Goal: Check status: Check status

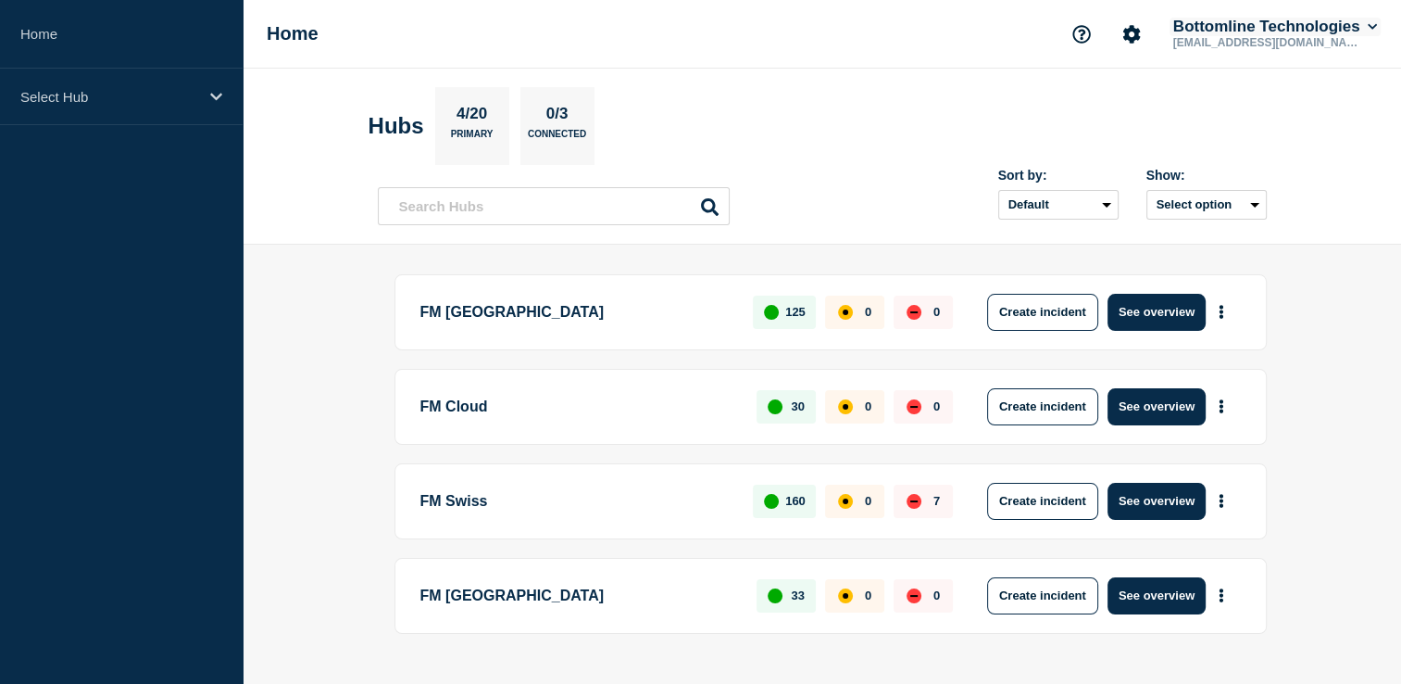
click at [1377, 24] on button "Bottomline Technologies" at bounding box center [1275, 27] width 211 height 19
click at [187, 89] on p "Select Hub" at bounding box center [109, 97] width 178 height 16
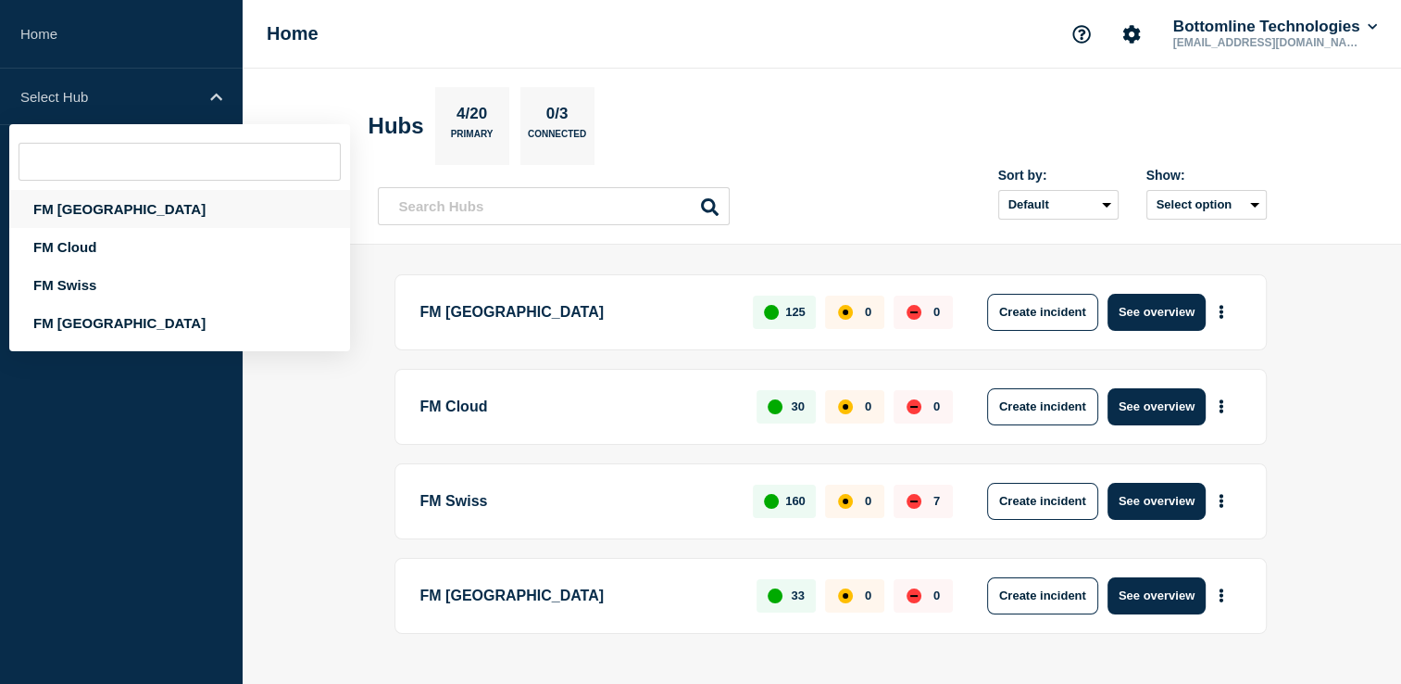
click at [85, 214] on div "FM [GEOGRAPHIC_DATA]" at bounding box center [179, 209] width 341 height 38
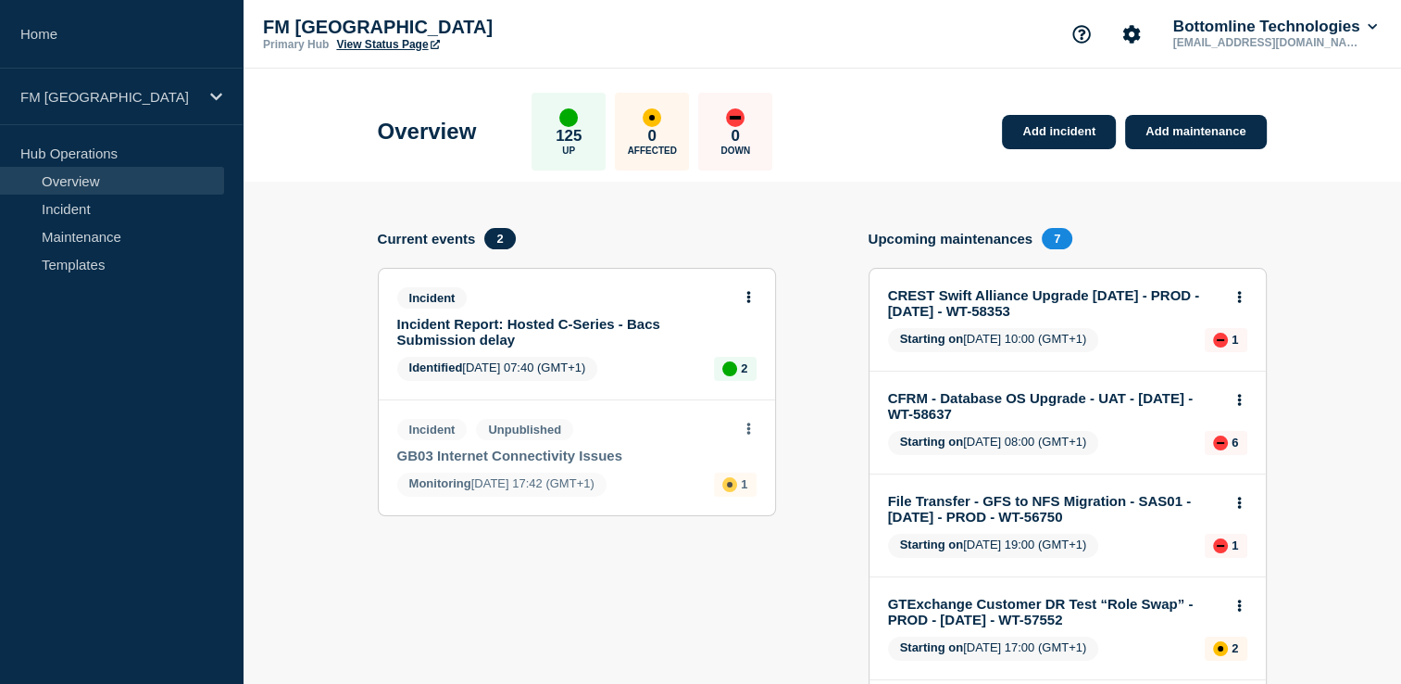
click at [1046, 304] on link "CREST Swift Alliance Upgrade [DATE] - PROD - [DATE] - WT-58353" at bounding box center [1055, 302] width 334 height 31
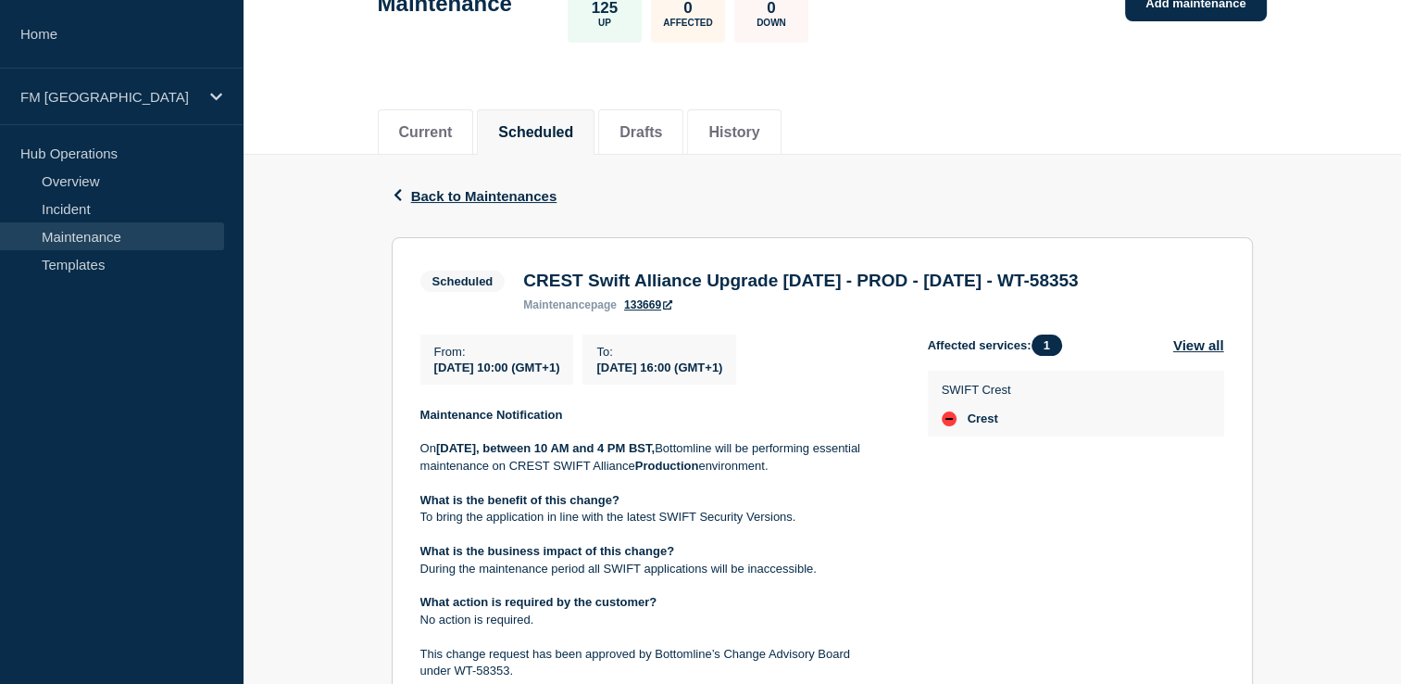
scroll to position [370, 0]
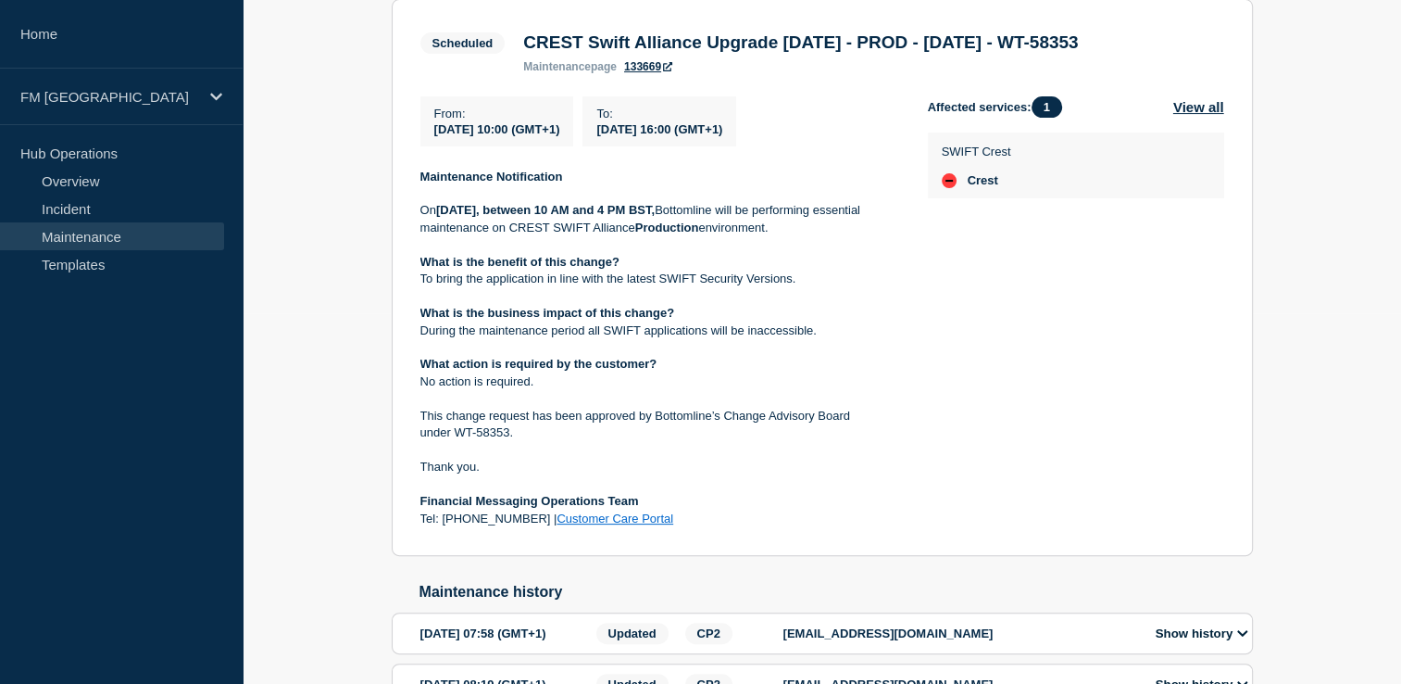
click at [980, 187] on span "Crest" at bounding box center [983, 180] width 31 height 15
drag, startPoint x: 980, startPoint y: 187, endPoint x: 1007, endPoint y: 254, distance: 71.9
click at [1007, 251] on div "Affected services: 1 View all [STREET_ADDRESS]" at bounding box center [1076, 312] width 296 height 432
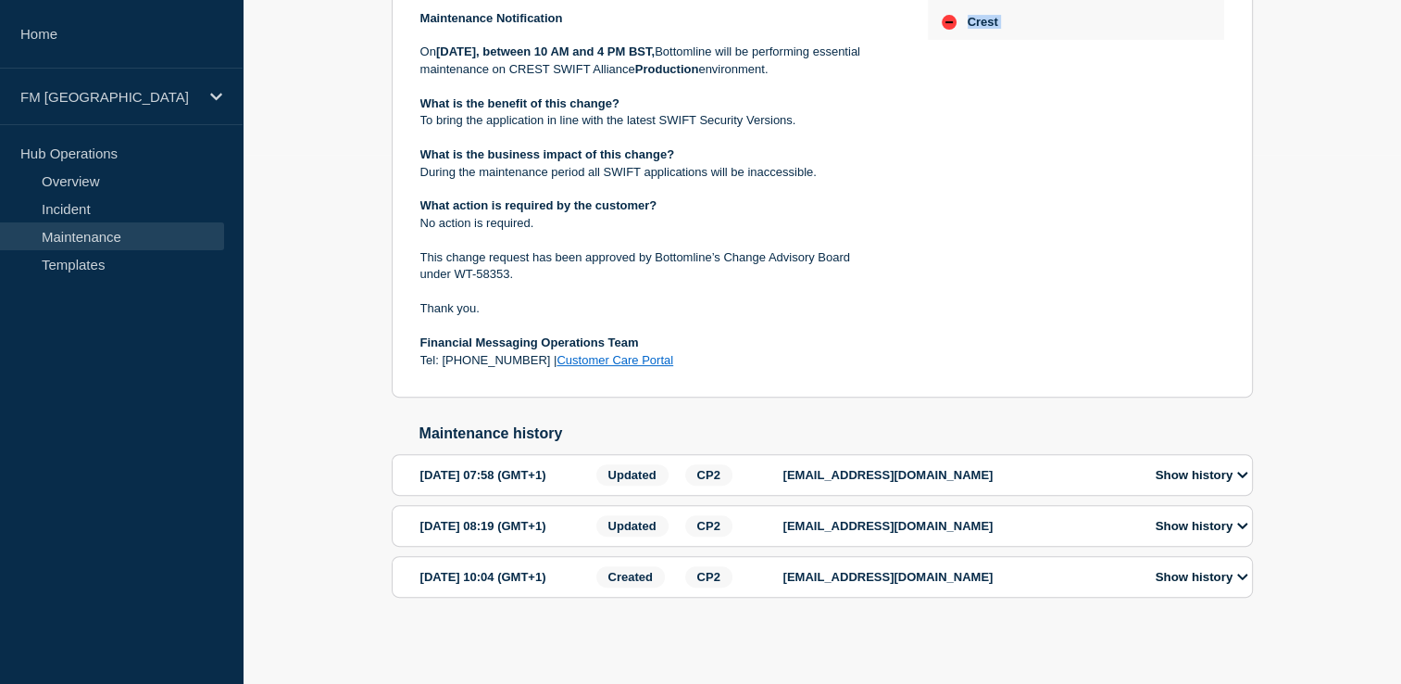
scroll to position [577, 0]
click at [1194, 467] on button "Show history" at bounding box center [1202, 475] width 104 height 16
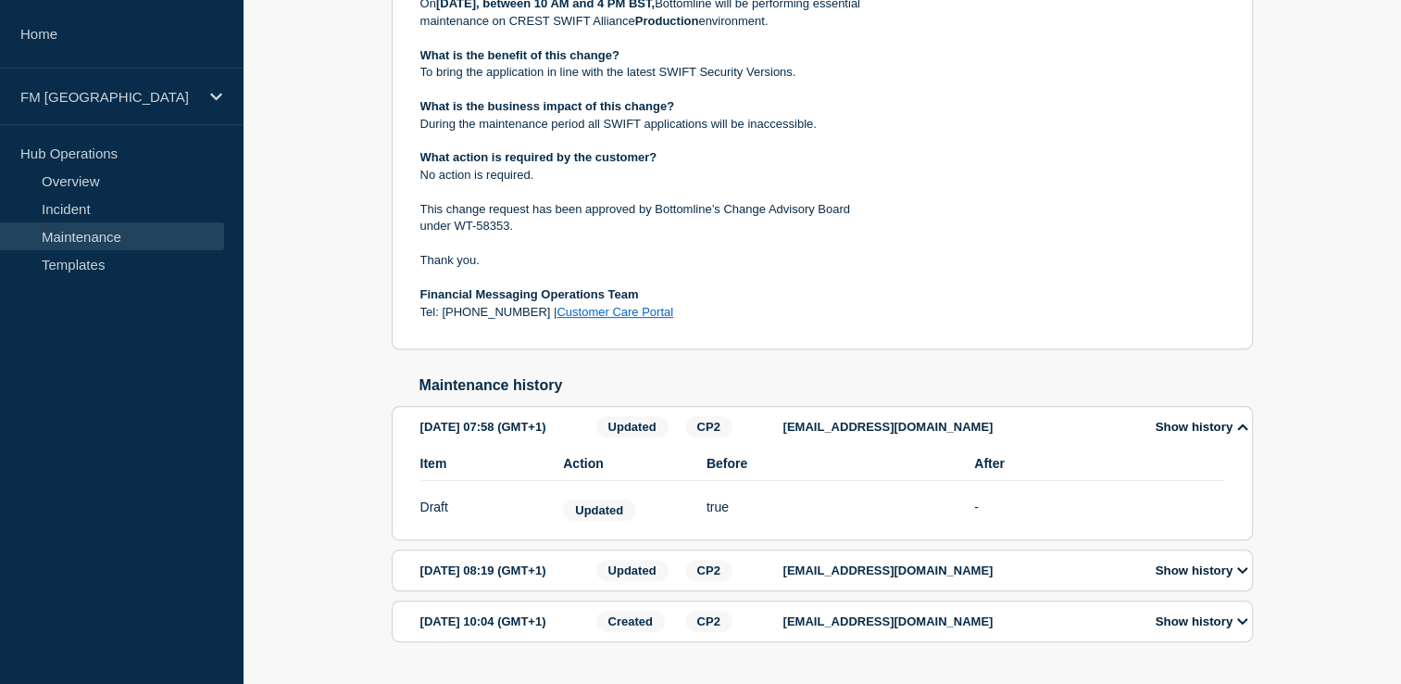
click at [1218, 434] on button "Show history" at bounding box center [1202, 427] width 104 height 16
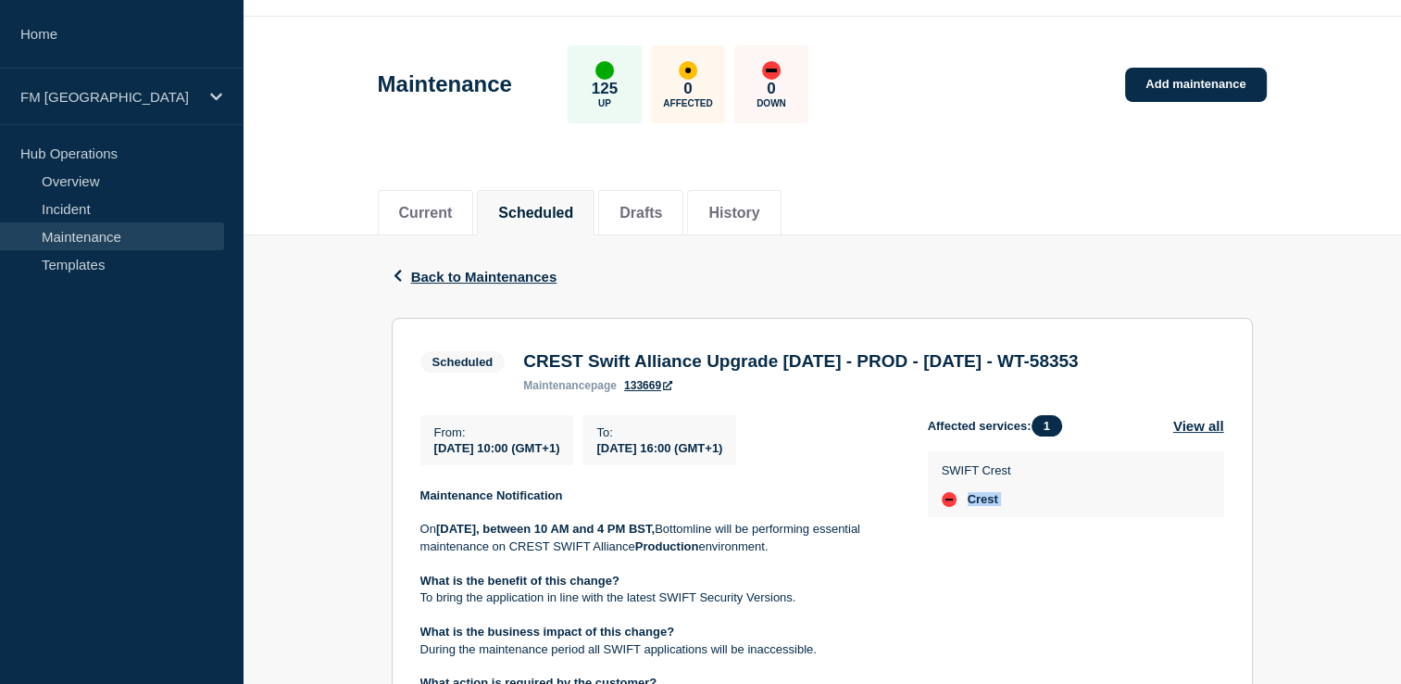
scroll to position [0, 0]
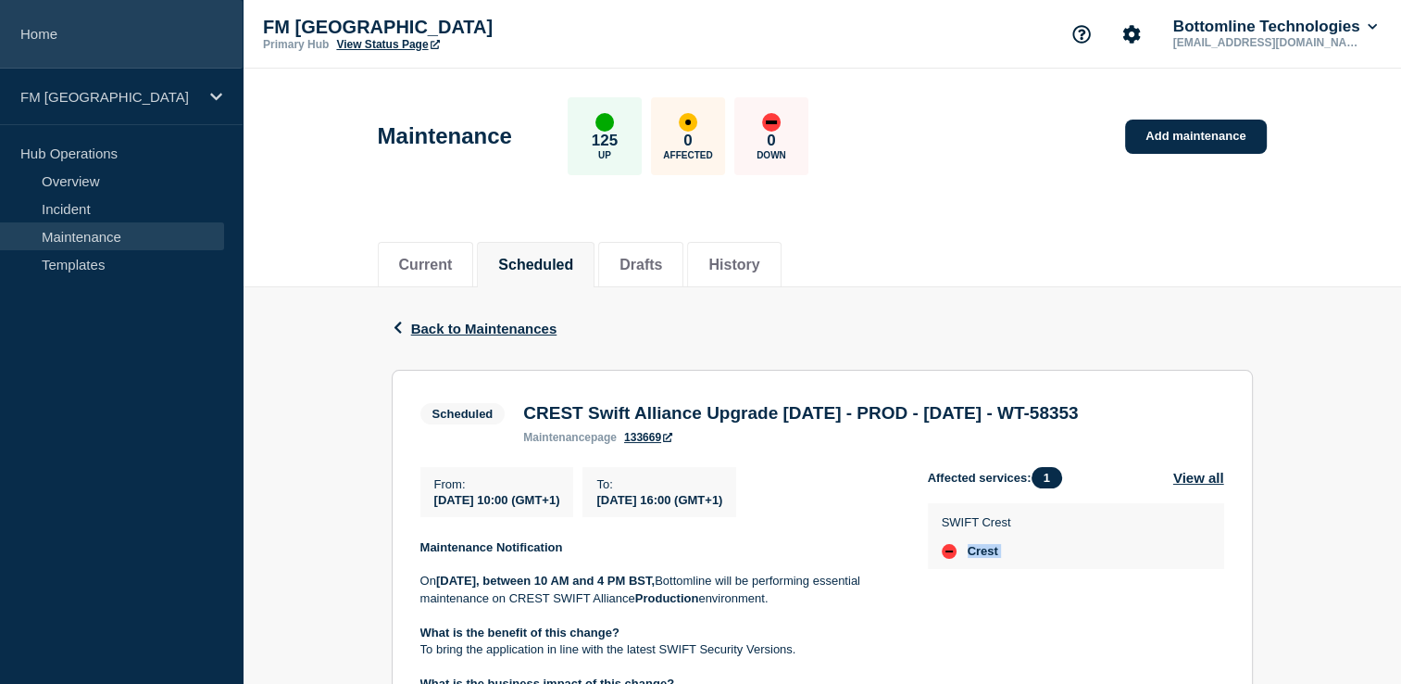
click at [97, 31] on link "Home" at bounding box center [121, 34] width 243 height 69
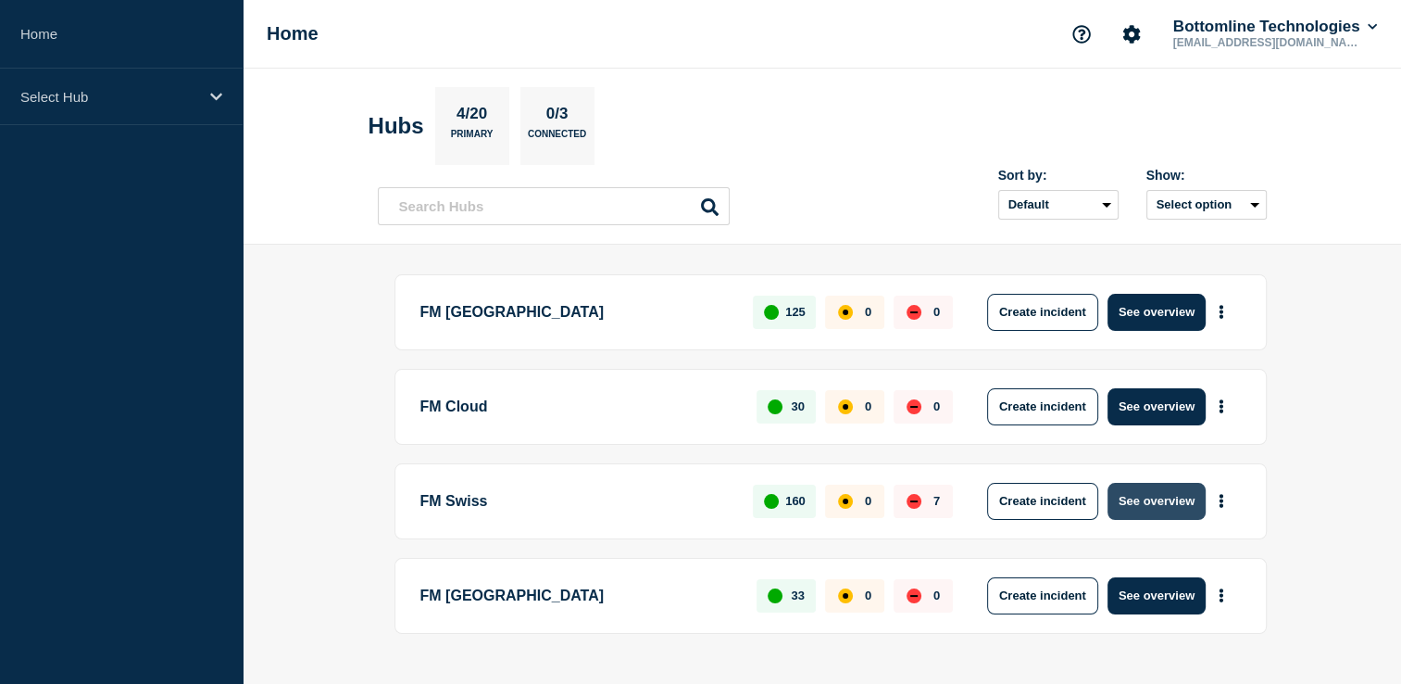
click at [1150, 491] on button "See overview" at bounding box center [1157, 501] width 98 height 37
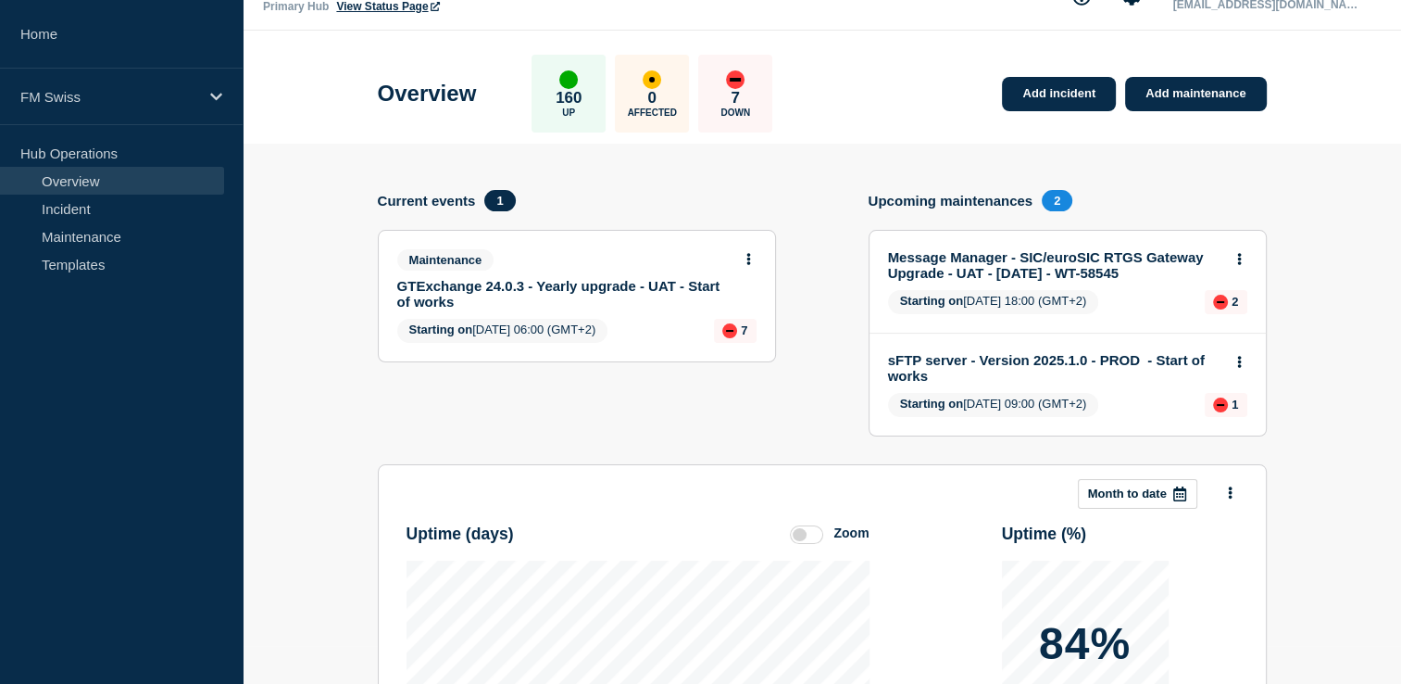
scroll to position [18, 0]
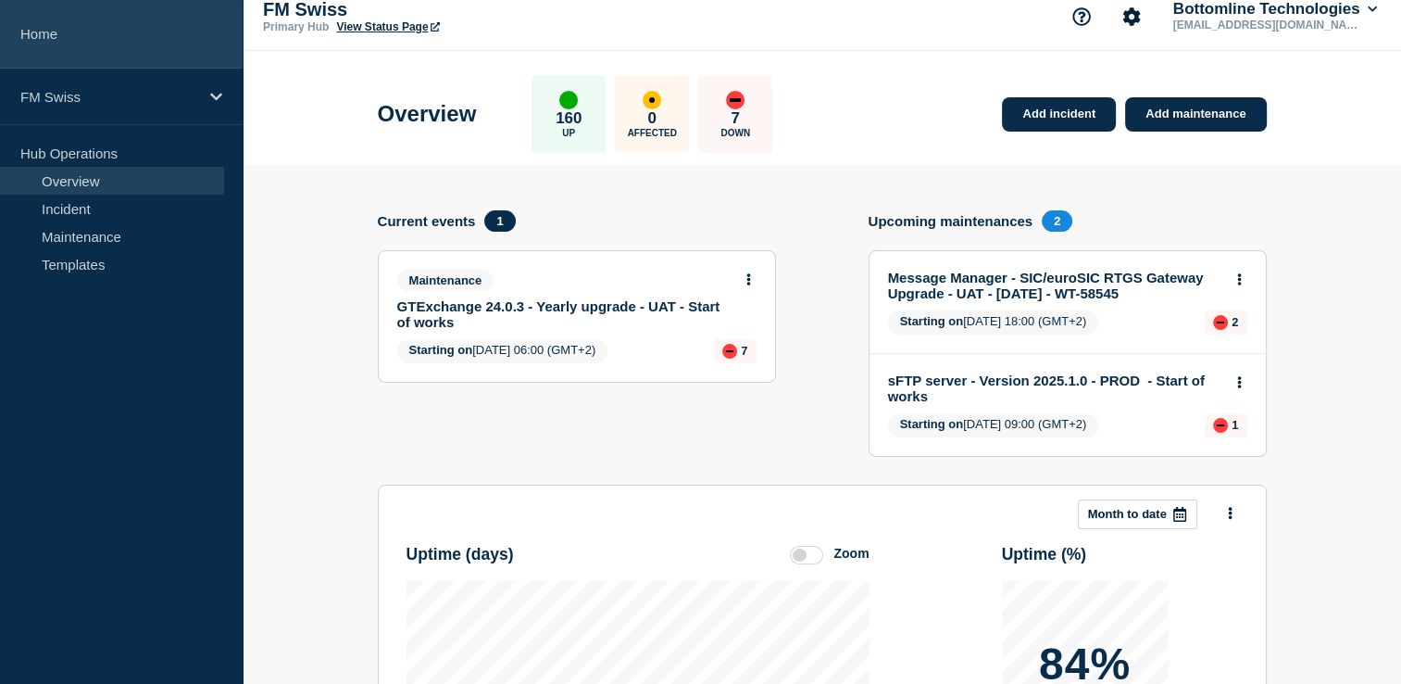
click at [30, 39] on link "Home" at bounding box center [121, 34] width 243 height 69
